Goal: Find specific page/section: Find specific page/section

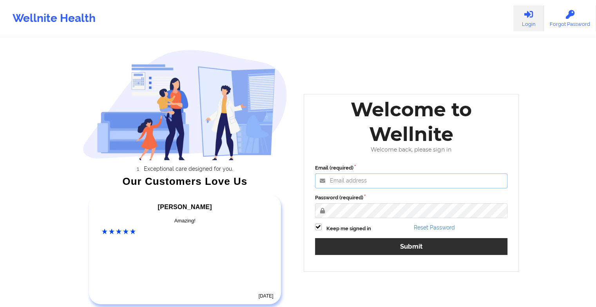
type input "[EMAIL_ADDRESS][DOMAIN_NAME]"
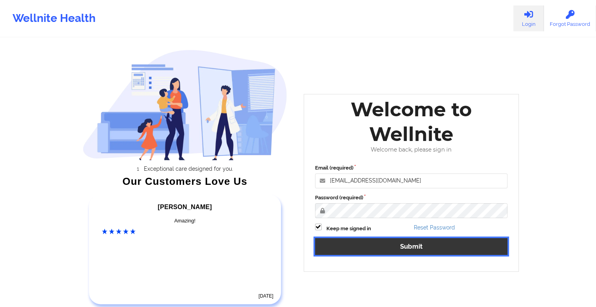
click at [340, 250] on button "Submit" at bounding box center [411, 246] width 193 height 17
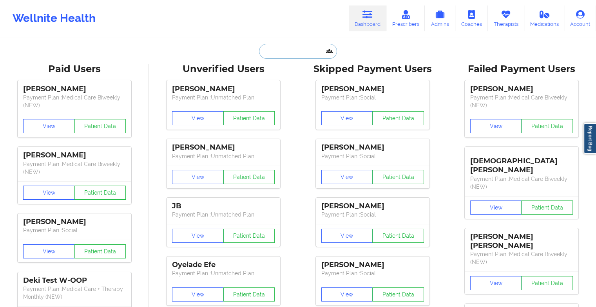
click at [296, 52] on input "text" at bounding box center [298, 51] width 78 height 15
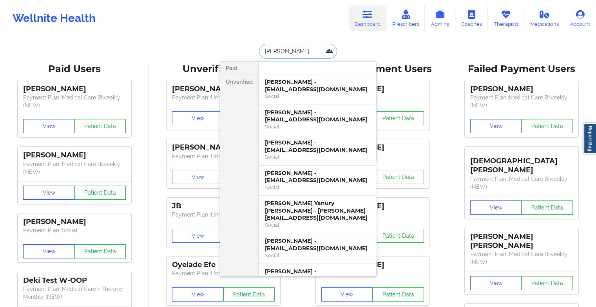
type input "[PERSON_NAME]"
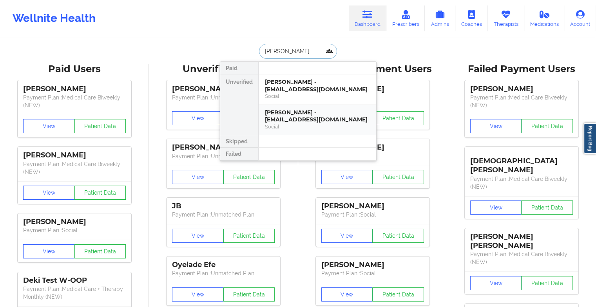
click at [303, 110] on div "[PERSON_NAME] - [EMAIL_ADDRESS][DOMAIN_NAME]" at bounding box center [317, 116] width 105 height 15
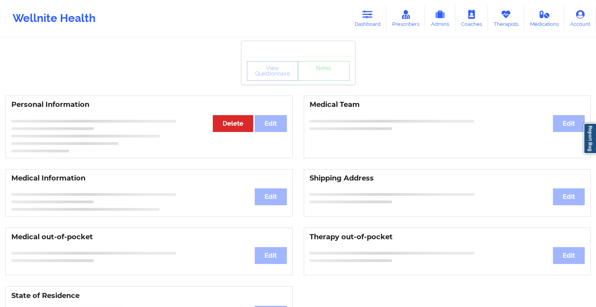
click at [329, 77] on div "View Questionnaire Notes" at bounding box center [298, 71] width 103 height 20
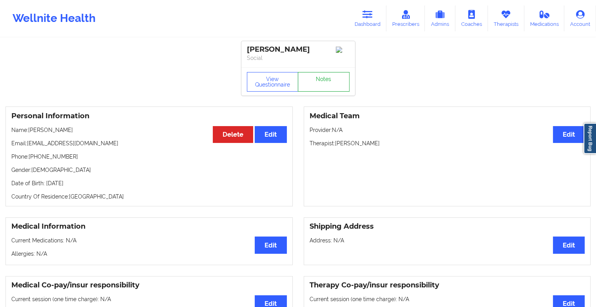
click at [329, 77] on link "Notes" at bounding box center [324, 82] width 52 height 20
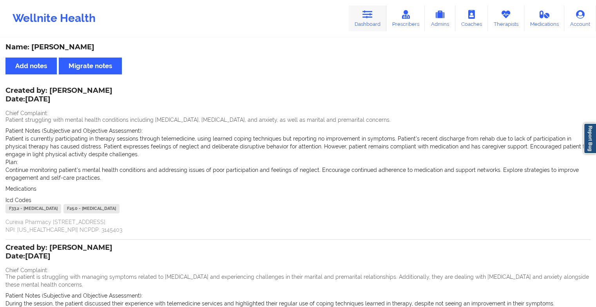
click at [379, 12] on link "Dashboard" at bounding box center [368, 18] width 38 height 26
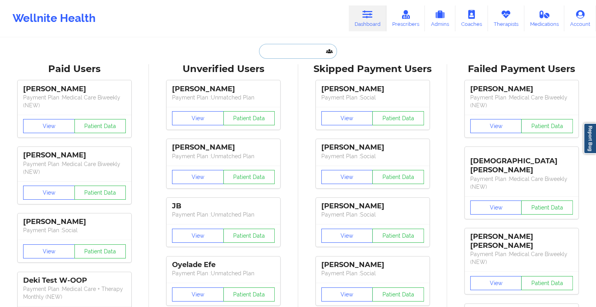
click at [301, 47] on input "text" at bounding box center [298, 51] width 78 height 15
type input "m"
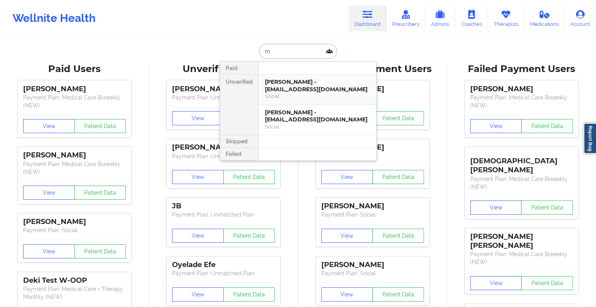
click at [308, 93] on div "Social" at bounding box center [317, 96] width 105 height 7
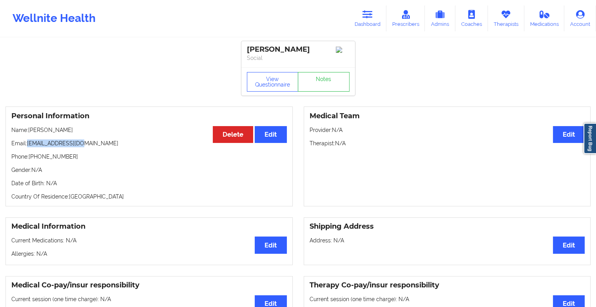
drag, startPoint x: 27, startPoint y: 144, endPoint x: 93, endPoint y: 145, distance: 66.3
click at [93, 145] on p "Email: [EMAIL_ADDRESS][DOMAIN_NAME]" at bounding box center [149, 144] width 276 height 8
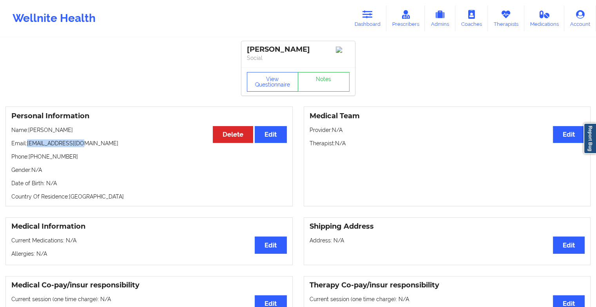
click at [93, 145] on p "Email: [EMAIL_ADDRESS][DOMAIN_NAME]" at bounding box center [149, 144] width 276 height 8
drag, startPoint x: 93, startPoint y: 145, endPoint x: 113, endPoint y: 167, distance: 30.0
click at [113, 167] on div "Personal Information Edit Delete Name: [PERSON_NAME] Email: [EMAIL_ADDRESS][DOM…" at bounding box center [148, 157] width 287 height 100
drag, startPoint x: 85, startPoint y: 144, endPoint x: 28, endPoint y: 147, distance: 56.9
click at [28, 147] on p "Email: [EMAIL_ADDRESS][DOMAIN_NAME]" at bounding box center [149, 144] width 276 height 8
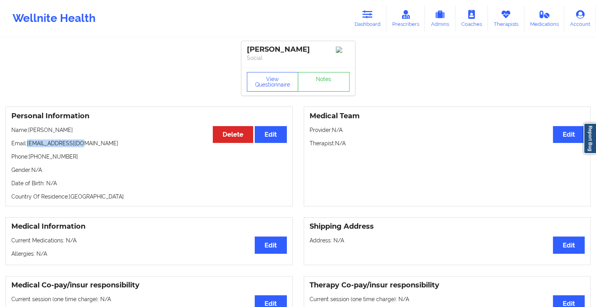
copy p "[EMAIL_ADDRESS][DOMAIN_NAME]"
click at [370, 11] on icon at bounding box center [368, 14] width 10 height 9
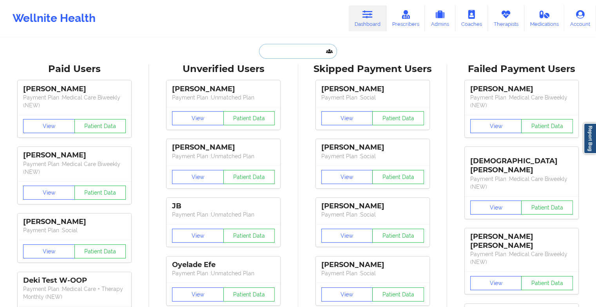
click at [270, 50] on input "text" at bounding box center [298, 51] width 78 height 15
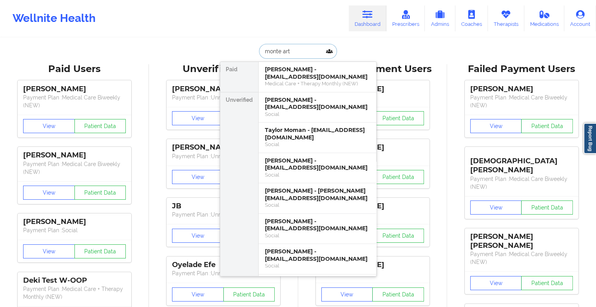
type input "[PERSON_NAME]"
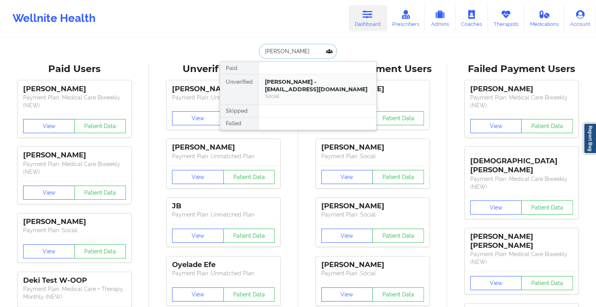
click at [290, 80] on div "[PERSON_NAME] - [EMAIL_ADDRESS][DOMAIN_NAME]" at bounding box center [317, 85] width 105 height 15
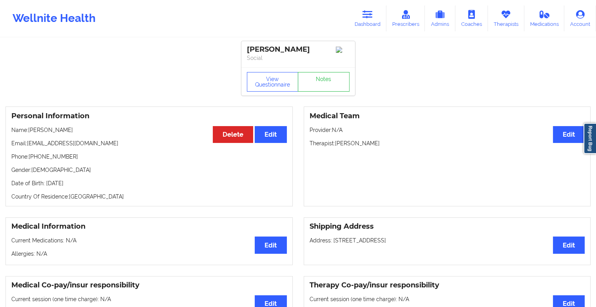
click at [317, 82] on div "View Questionnaire Notes" at bounding box center [298, 81] width 114 height 28
click at [317, 82] on link "Notes" at bounding box center [324, 82] width 52 height 20
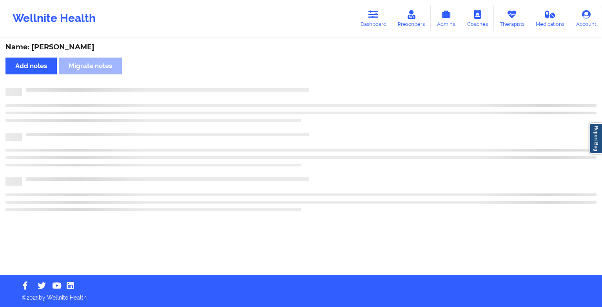
click at [317, 82] on div "Name: [PERSON_NAME] Add notes Migrate notes" at bounding box center [301, 156] width 602 height 237
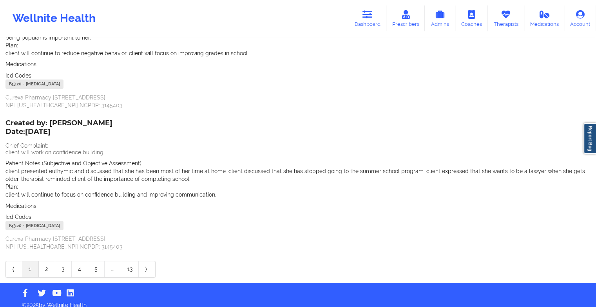
scroll to position [82, 0]
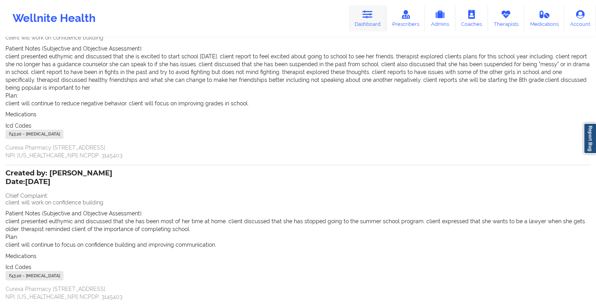
click at [374, 15] on link "Dashboard" at bounding box center [368, 18] width 38 height 26
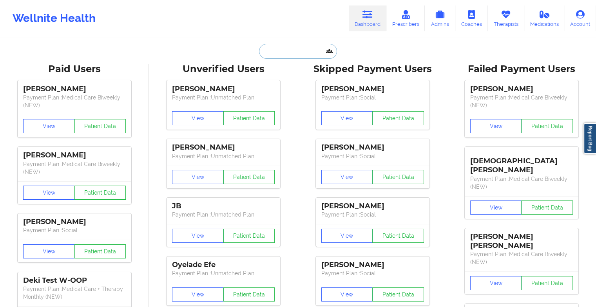
click at [296, 53] on input "text" at bounding box center [298, 51] width 78 height 15
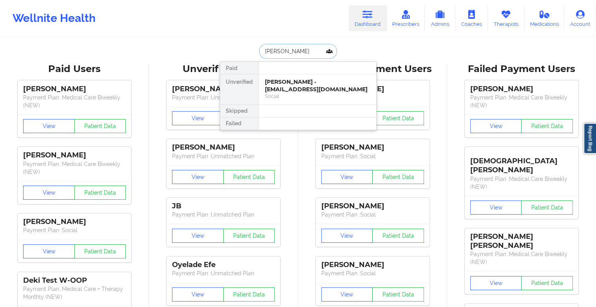
type input "[PERSON_NAME]"
click at [313, 87] on div "[PERSON_NAME] - [EMAIL_ADDRESS][DOMAIN_NAME]" at bounding box center [317, 85] width 105 height 15
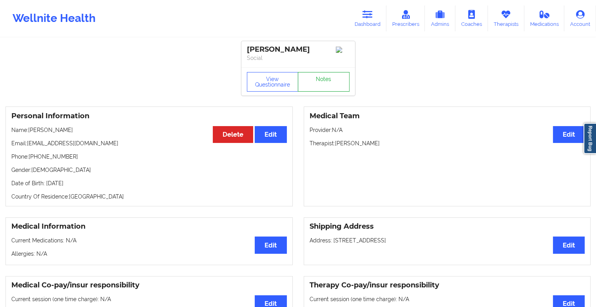
click at [321, 79] on link "Notes" at bounding box center [324, 82] width 52 height 20
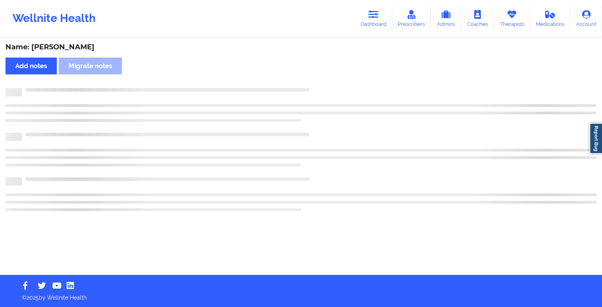
click at [321, 79] on div "Name: [PERSON_NAME] Add notes Migrate notes" at bounding box center [301, 156] width 602 height 237
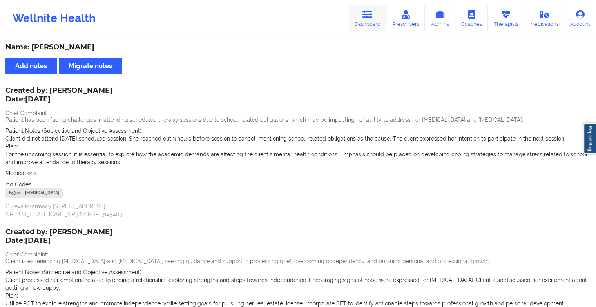
click at [366, 24] on link "Dashboard" at bounding box center [368, 18] width 38 height 26
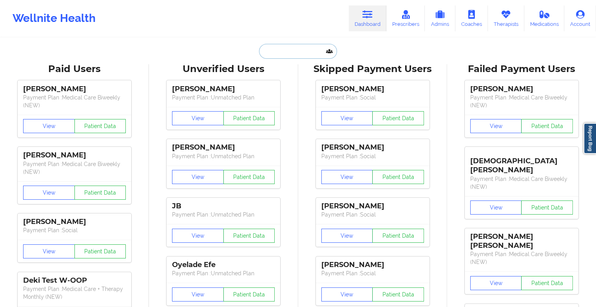
click at [291, 51] on input "text" at bounding box center [298, 51] width 78 height 15
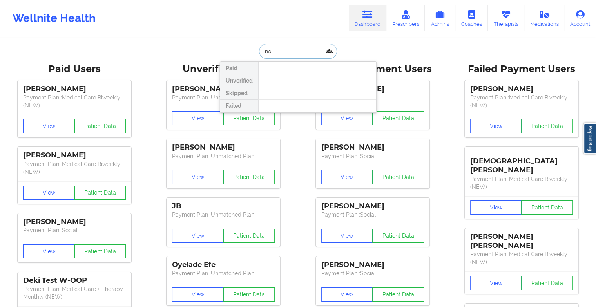
type input "n"
type input "[PERSON_NAME]"
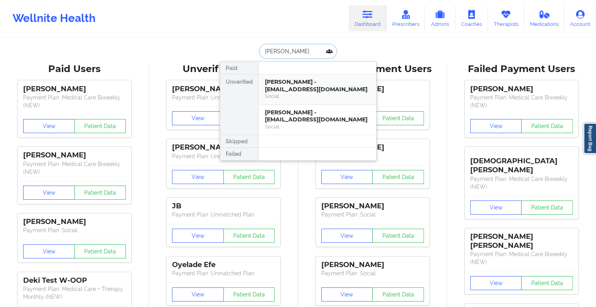
click at [305, 89] on div "[PERSON_NAME] - [EMAIL_ADDRESS][DOMAIN_NAME]" at bounding box center [317, 85] width 105 height 15
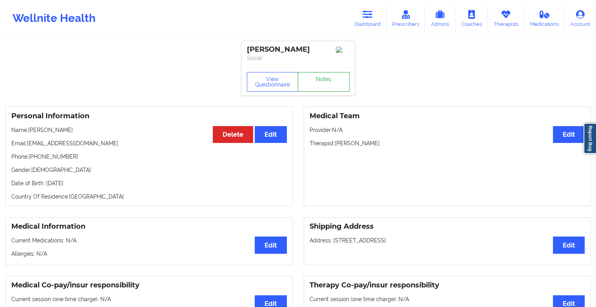
click at [320, 91] on link "Notes" at bounding box center [324, 82] width 52 height 20
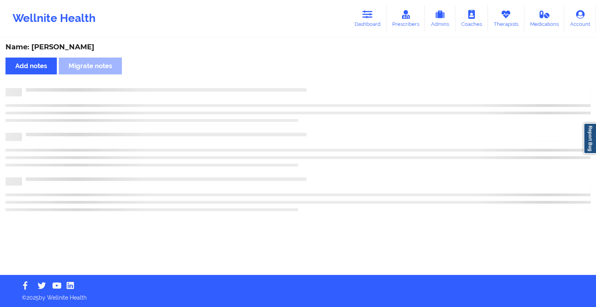
click at [320, 88] on div at bounding box center [306, 88] width 569 height 0
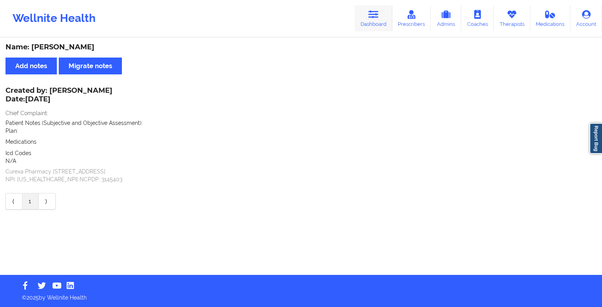
click at [382, 22] on link "Dashboard" at bounding box center [374, 18] width 38 height 26
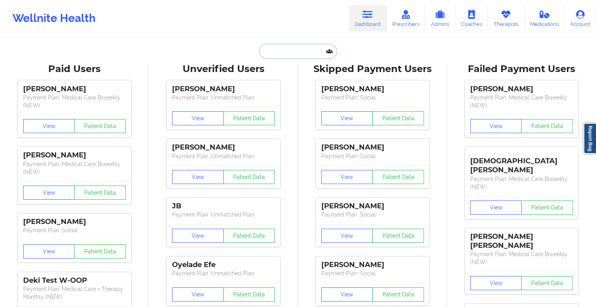
click at [296, 49] on input "text" at bounding box center [298, 51] width 78 height 15
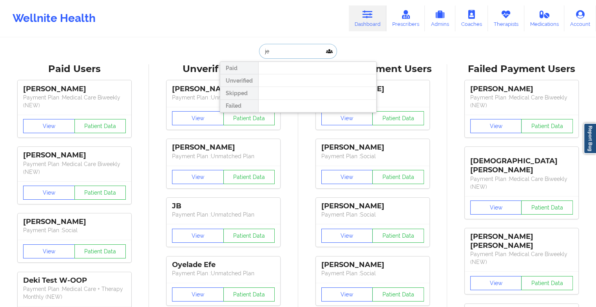
type input "j"
type input "szi"
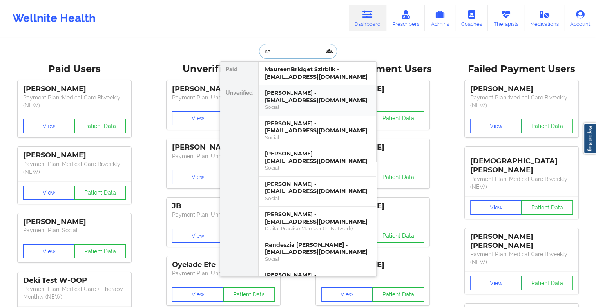
click at [310, 91] on div "[PERSON_NAME] - [EMAIL_ADDRESS][DOMAIN_NAME]" at bounding box center [317, 96] width 105 height 15
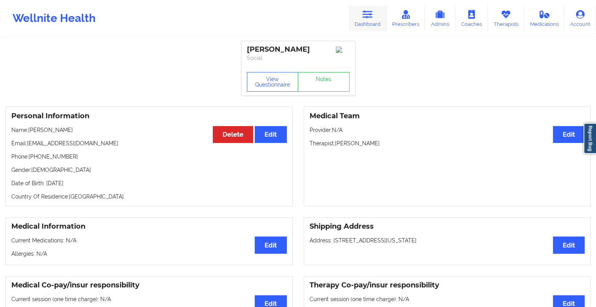
click at [370, 19] on link "Dashboard" at bounding box center [368, 18] width 38 height 26
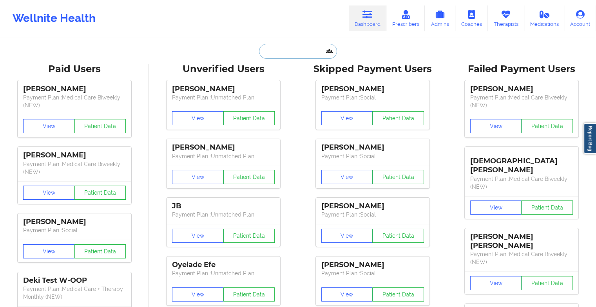
click at [283, 49] on input "text" at bounding box center [298, 51] width 78 height 15
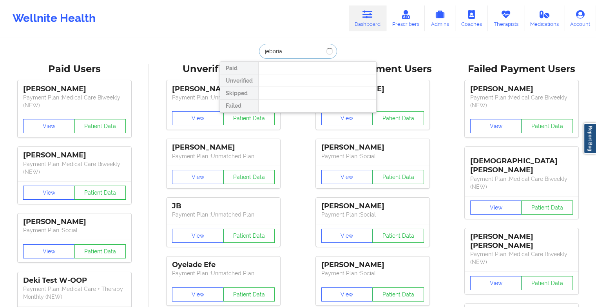
type input "jeboria r"
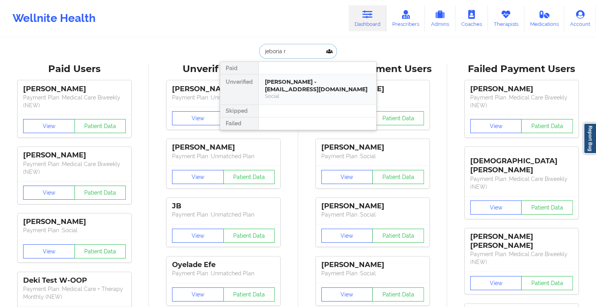
click at [304, 85] on div "[PERSON_NAME] - [EMAIL_ADDRESS][DOMAIN_NAME]" at bounding box center [317, 85] width 105 height 15
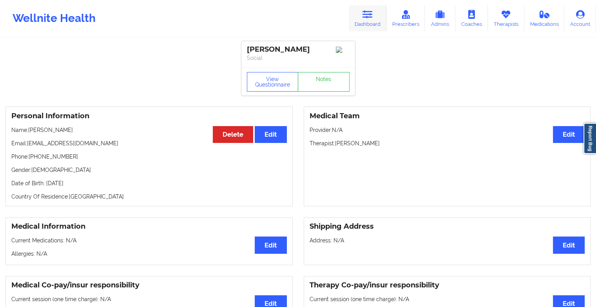
click at [366, 17] on icon at bounding box center [368, 14] width 10 height 9
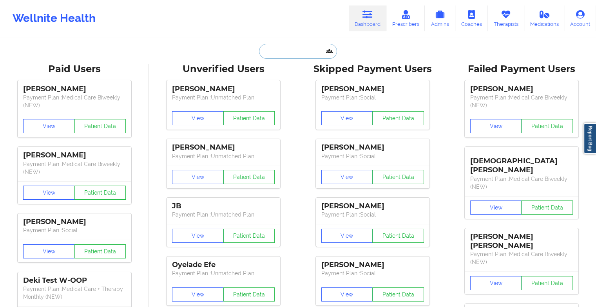
click at [289, 56] on input "text" at bounding box center [298, 51] width 78 height 15
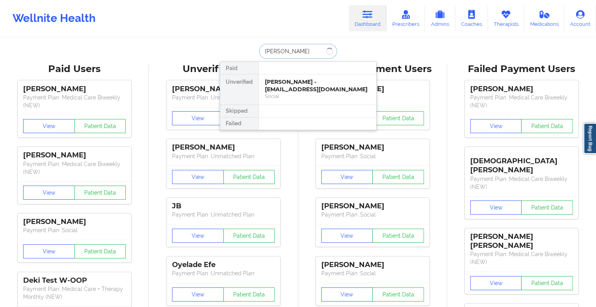
type input "[PERSON_NAME]"
click at [312, 100] on div "[PERSON_NAME] - [EMAIL_ADDRESS][DOMAIN_NAME] Social" at bounding box center [318, 89] width 118 height 30
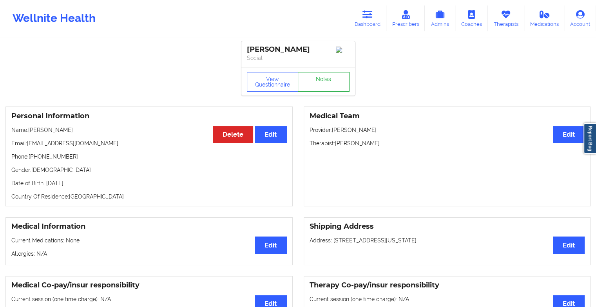
click at [313, 83] on link "Notes" at bounding box center [324, 82] width 52 height 20
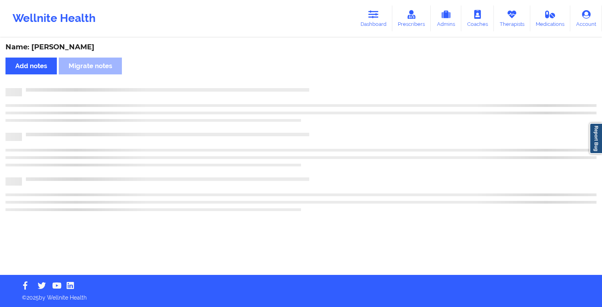
click at [313, 83] on div "Name: [PERSON_NAME] Add notes Migrate notes" at bounding box center [301, 156] width 602 height 237
